Goal: Task Accomplishment & Management: Manage account settings

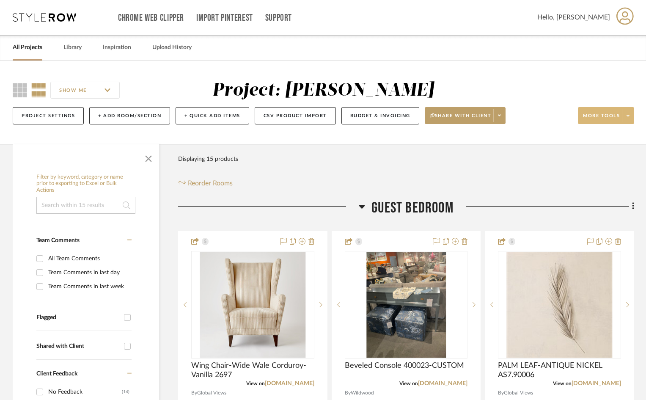
click at [628, 117] on icon at bounding box center [627, 115] width 3 height 5
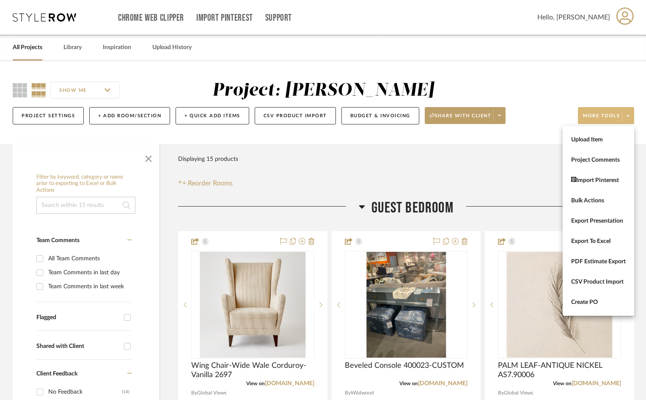
click at [136, 115] on div at bounding box center [323, 200] width 646 height 400
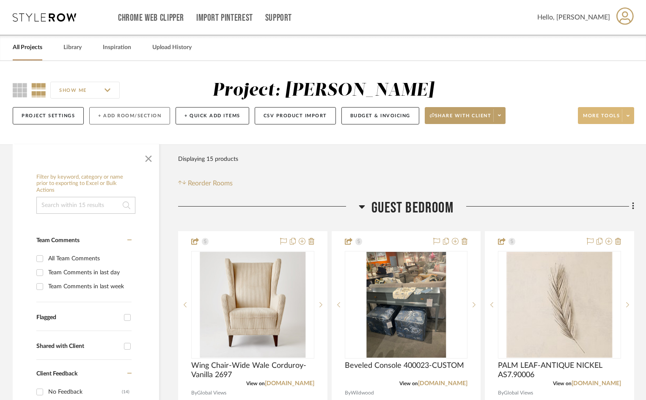
click at [98, 115] on button "+ Add Room/Section" at bounding box center [129, 115] width 81 height 17
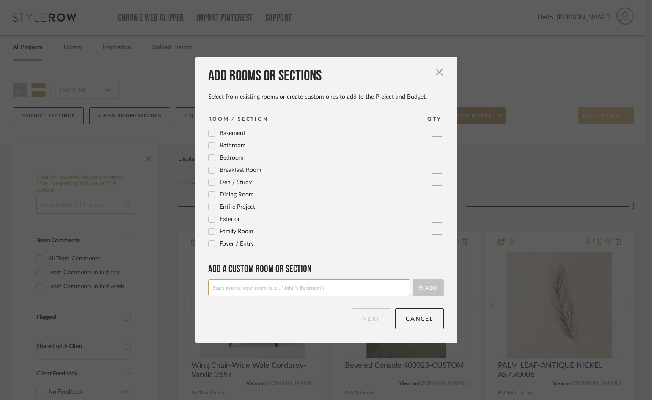
click at [208, 171] on icon at bounding box center [211, 170] width 6 height 6
click at [219, 288] on input at bounding box center [309, 287] width 202 height 17
type input "Breakfast Room/Kitchen"
click at [210, 171] on icon at bounding box center [211, 170] width 6 height 6
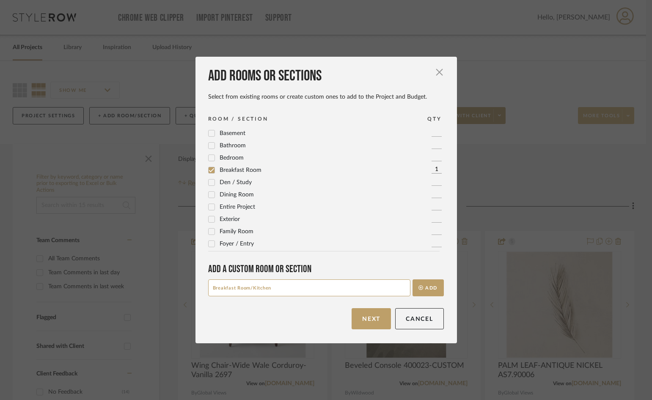
click at [427, 285] on button "Add" at bounding box center [427, 287] width 31 height 17
click at [368, 320] on button "Next" at bounding box center [370, 318] width 39 height 21
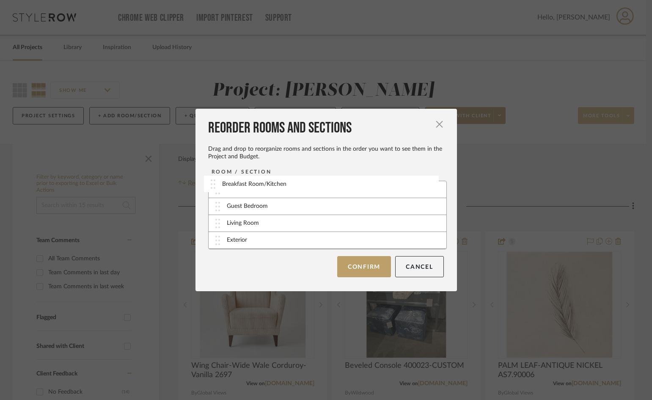
drag, startPoint x: 216, startPoint y: 242, endPoint x: 214, endPoint y: 186, distance: 56.3
click at [293, 190] on div "Breakfast Room/Kitchen" at bounding box center [327, 189] width 238 height 17
click at [275, 188] on div "Breakfast Room/Kitchen" at bounding box center [259, 189] width 64 height 9
click at [420, 265] on button "Cancel" at bounding box center [419, 265] width 49 height 21
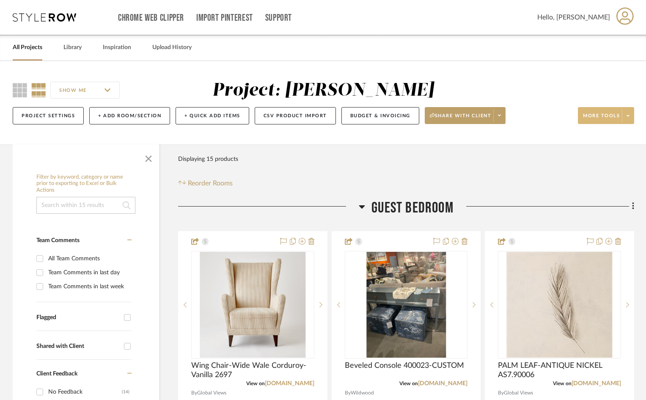
click at [35, 48] on link "All Projects" at bounding box center [28, 47] width 30 height 11
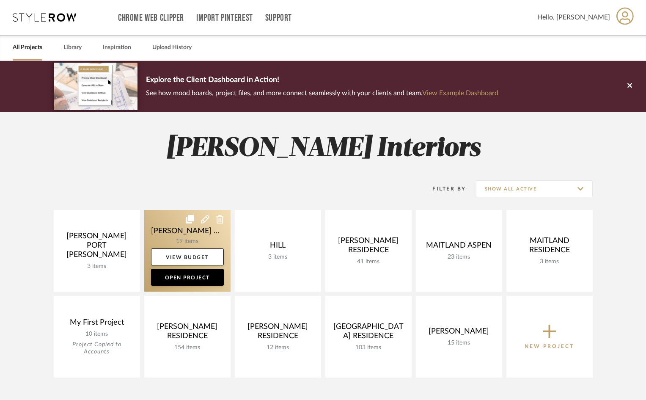
click at [196, 242] on link at bounding box center [187, 251] width 86 height 82
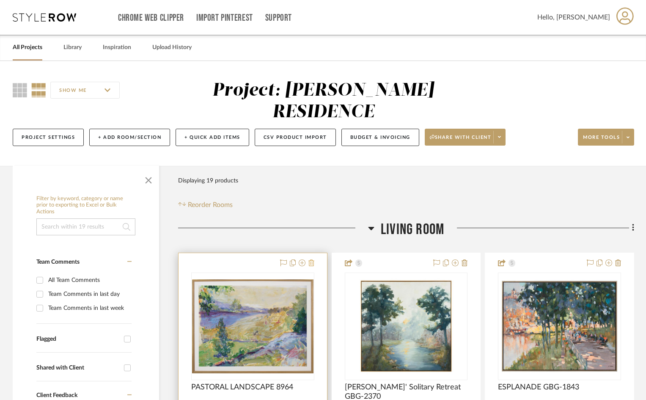
click at [313, 259] on icon at bounding box center [311, 262] width 6 height 7
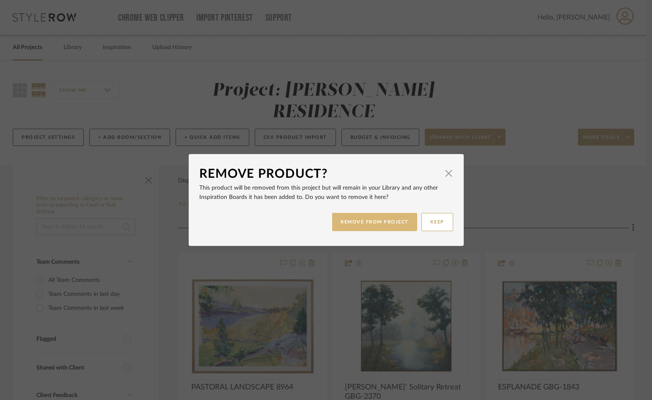
click at [402, 223] on button "REMOVE FROM PROJECT" at bounding box center [374, 222] width 85 height 18
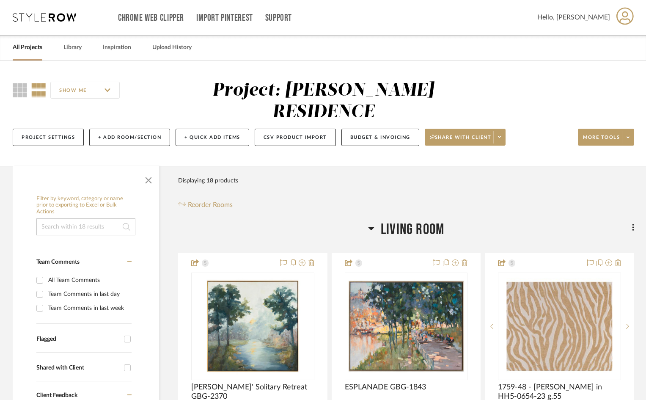
click at [477, 220] on div at bounding box center [539, 231] width 190 height 22
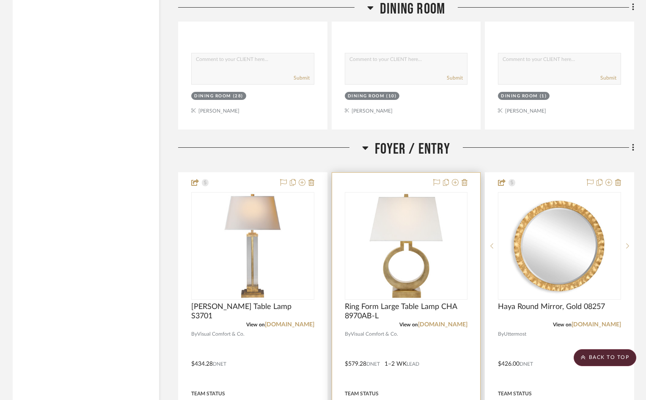
scroll to position [1649, 0]
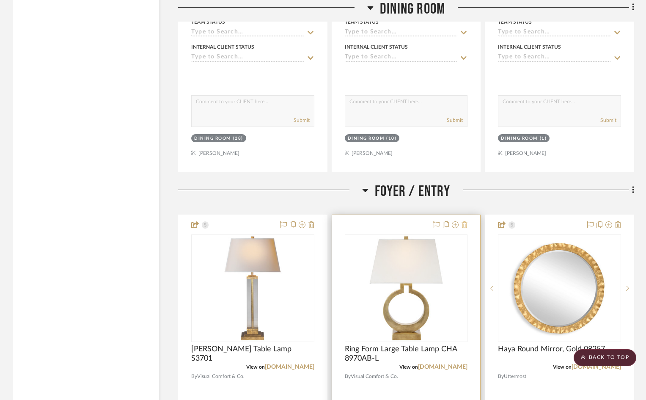
click at [464, 221] on icon at bounding box center [464, 224] width 6 height 7
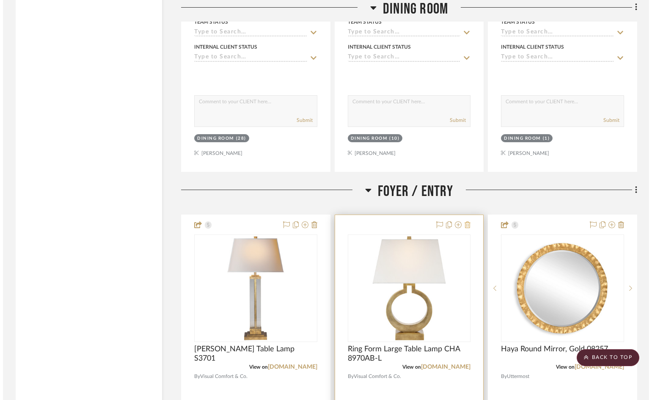
scroll to position [0, 0]
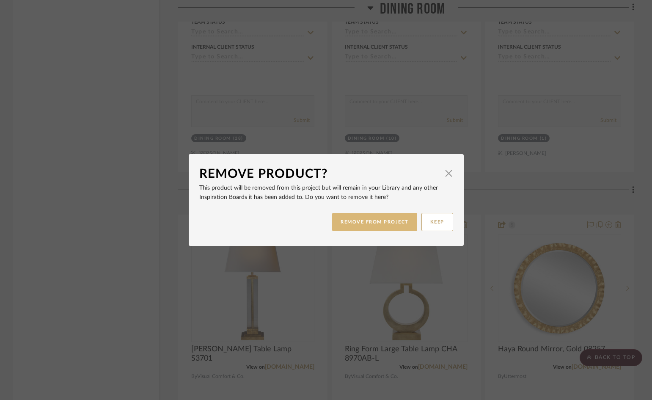
click at [369, 222] on button "REMOVE FROM PROJECT" at bounding box center [374, 222] width 85 height 18
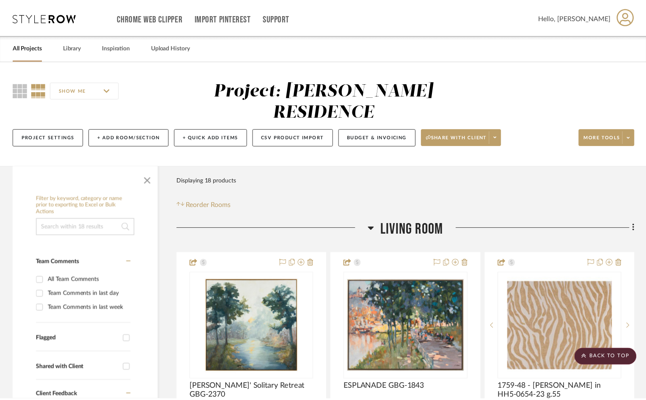
scroll to position [1649, 0]
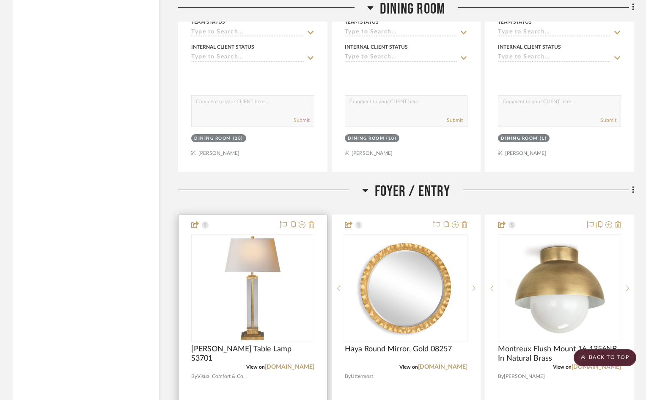
click at [310, 221] on icon at bounding box center [311, 224] width 6 height 7
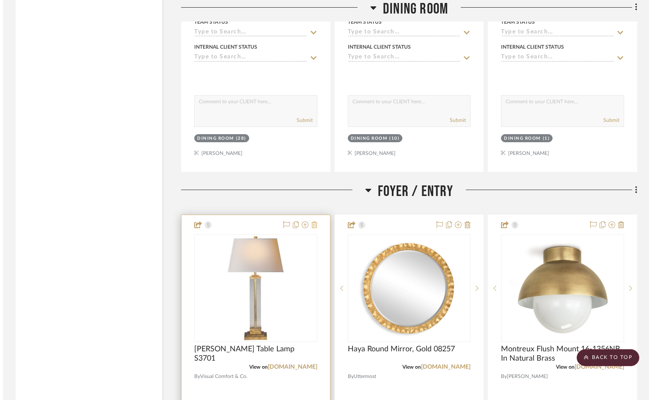
scroll to position [0, 0]
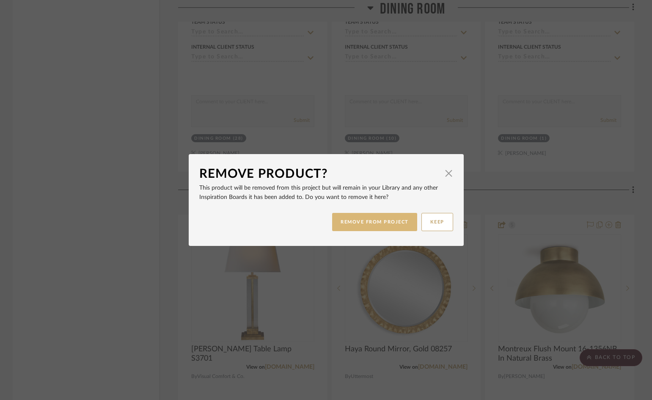
click at [353, 220] on button "REMOVE FROM PROJECT" at bounding box center [374, 222] width 85 height 18
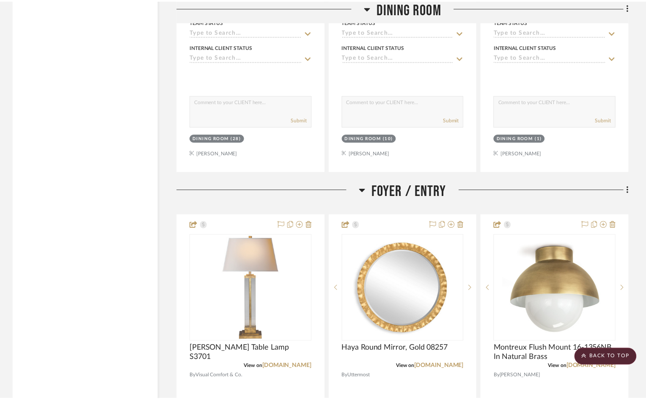
scroll to position [1649, 0]
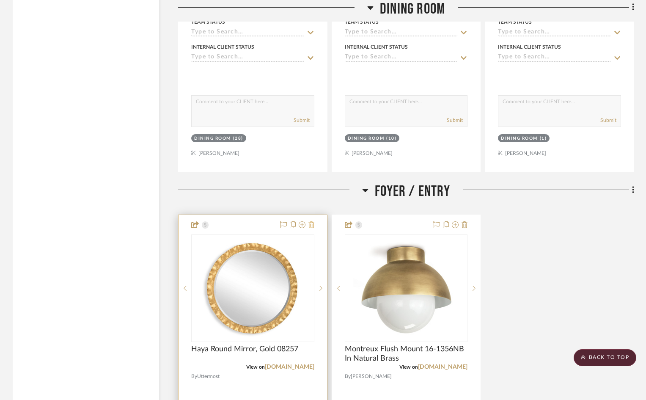
click at [312, 221] on icon at bounding box center [311, 224] width 6 height 7
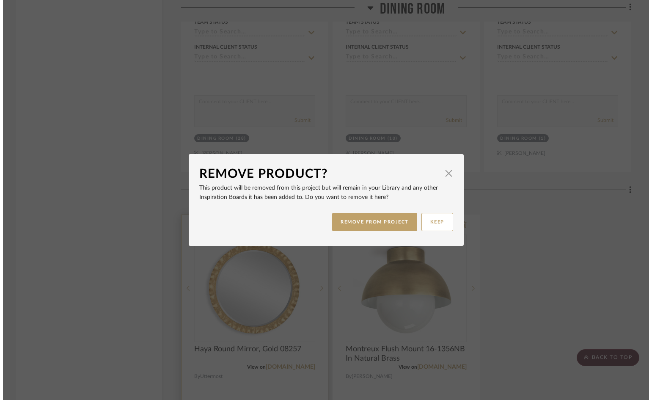
scroll to position [0, 0]
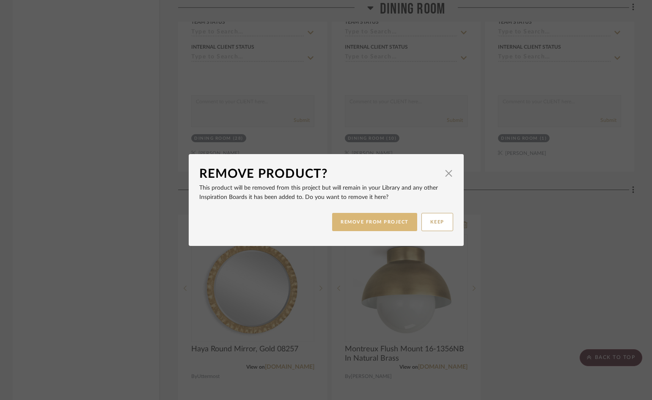
click at [403, 223] on button "REMOVE FROM PROJECT" at bounding box center [374, 222] width 85 height 18
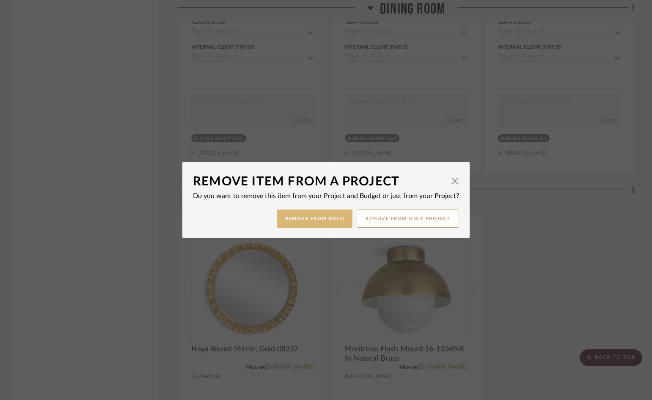
click at [306, 220] on button "Remove from Both" at bounding box center [315, 218] width 76 height 18
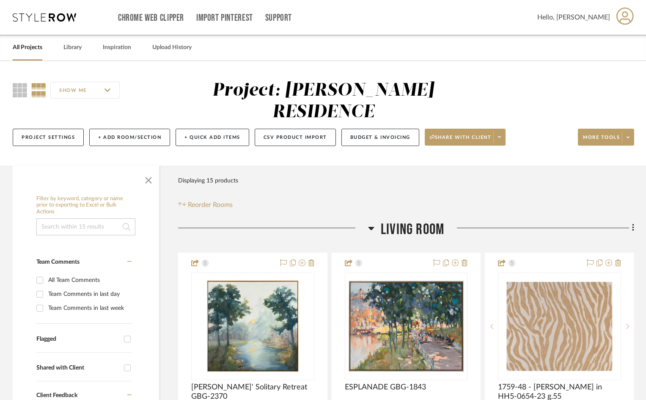
scroll to position [85, 0]
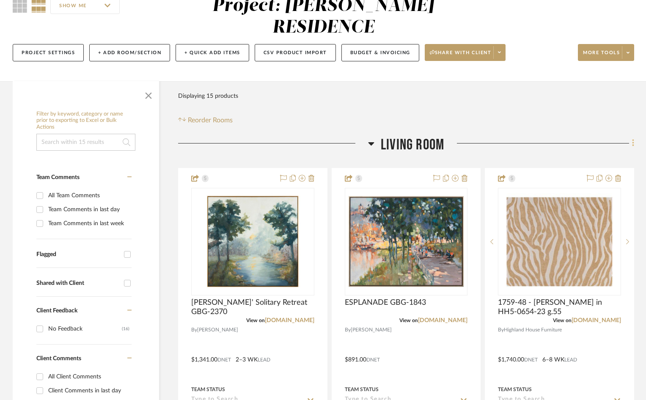
click at [634, 138] on icon at bounding box center [633, 142] width 3 height 9
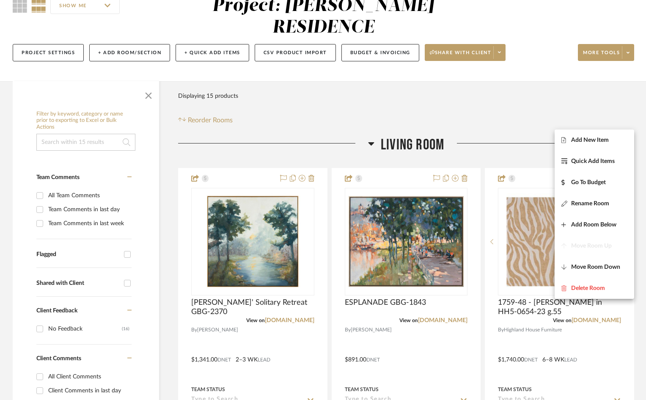
drag, startPoint x: 472, startPoint y: 123, endPoint x: 474, endPoint y: 119, distance: 4.4
click at [472, 123] on div at bounding box center [323, 200] width 646 height 400
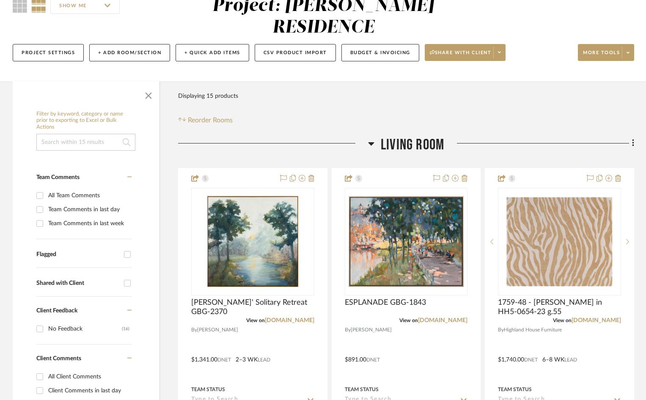
drag, startPoint x: 340, startPoint y: 128, endPoint x: 355, endPoint y: 125, distance: 15.4
click at [346, 136] on div at bounding box center [273, 147] width 190 height 22
click at [366, 136] on div at bounding box center [273, 147] width 190 height 22
click at [371, 142] on icon at bounding box center [371, 143] width 6 height 3
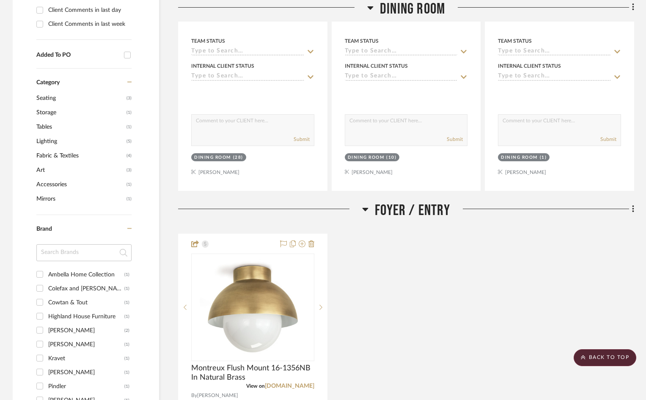
scroll to position [465, 0]
click at [368, 203] on icon at bounding box center [365, 208] width 6 height 10
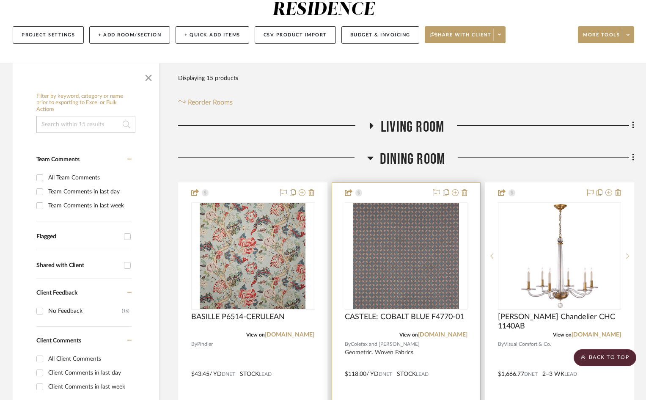
scroll to position [0, 0]
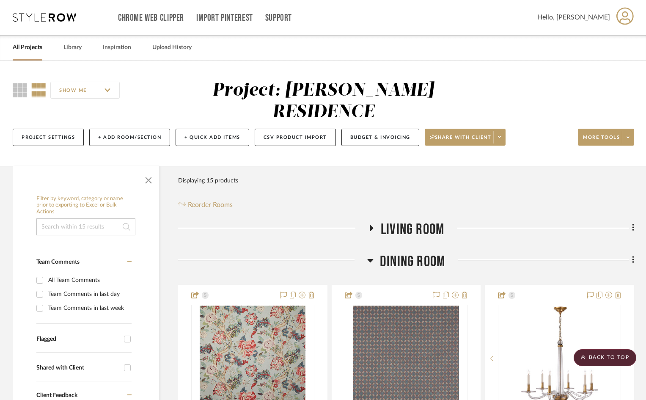
drag, startPoint x: 186, startPoint y: 62, endPoint x: 178, endPoint y: 69, distance: 10.5
drag, startPoint x: 178, startPoint y: 69, endPoint x: 110, endPoint y: 118, distance: 83.7
click at [110, 129] on button "+ Add Room/Section" at bounding box center [129, 137] width 81 height 17
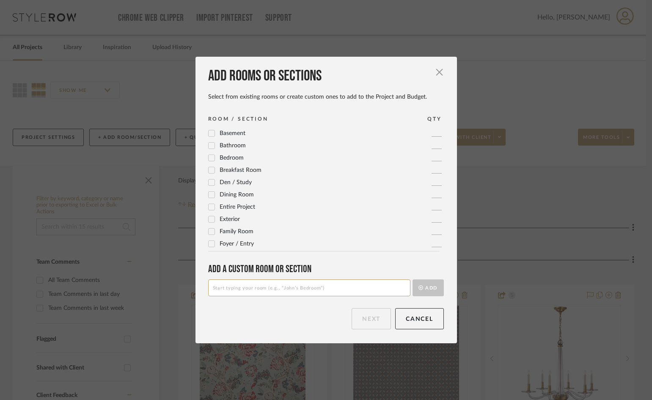
click at [288, 288] on input at bounding box center [309, 287] width 202 height 17
click at [399, 319] on button "Cancel" at bounding box center [419, 318] width 49 height 21
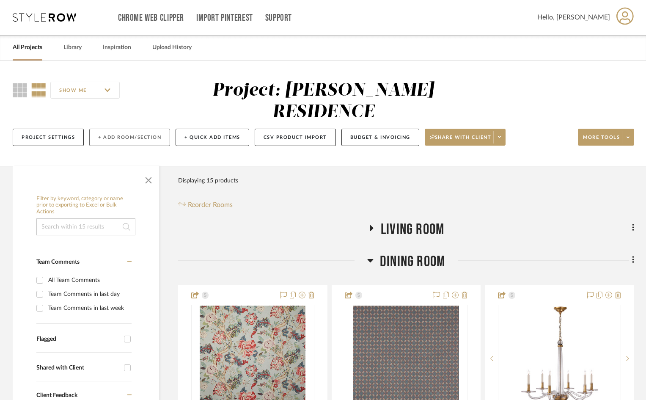
click at [105, 129] on button "+ Add Room/Section" at bounding box center [129, 137] width 81 height 17
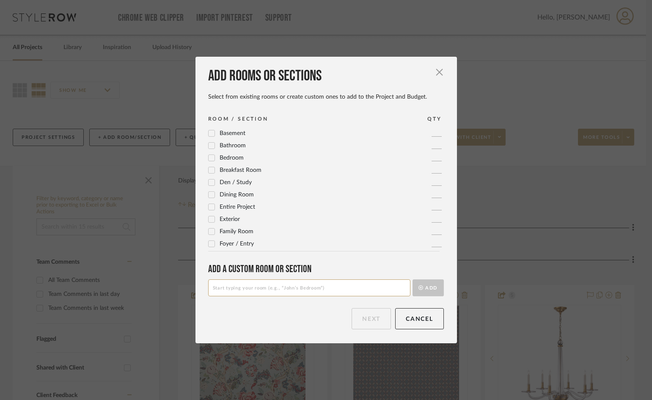
click at [264, 290] on input at bounding box center [309, 287] width 202 height 17
type input "BREAKFAST ROOM/KITCHEN"
click at [429, 290] on button "Add" at bounding box center [427, 287] width 31 height 17
click at [361, 317] on button "Next" at bounding box center [370, 318] width 39 height 21
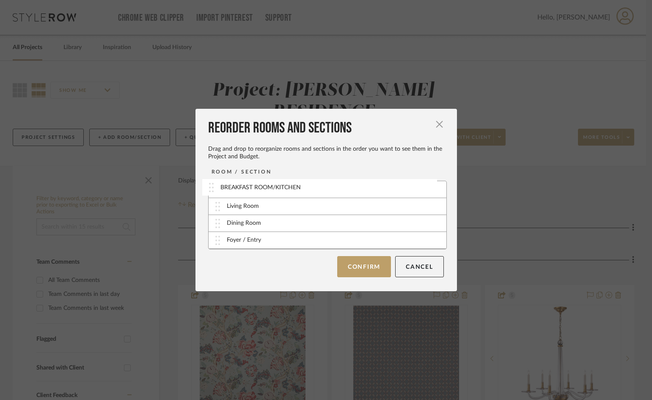
drag, startPoint x: 215, startPoint y: 243, endPoint x: 211, endPoint y: 190, distance: 53.0
click at [362, 262] on button "Confirm" at bounding box center [364, 265] width 54 height 21
